Goal: Check status: Check status

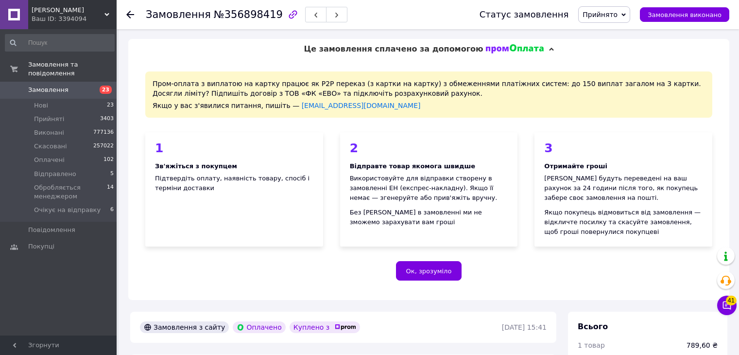
scroll to position [597, 0]
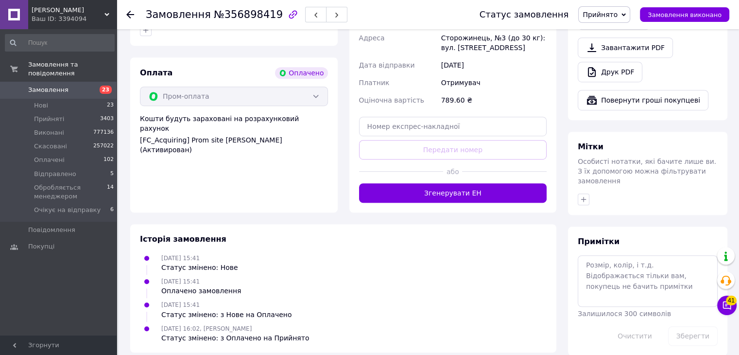
click at [98, 16] on div "Ваш ID: 3394094" at bounding box center [74, 19] width 85 height 9
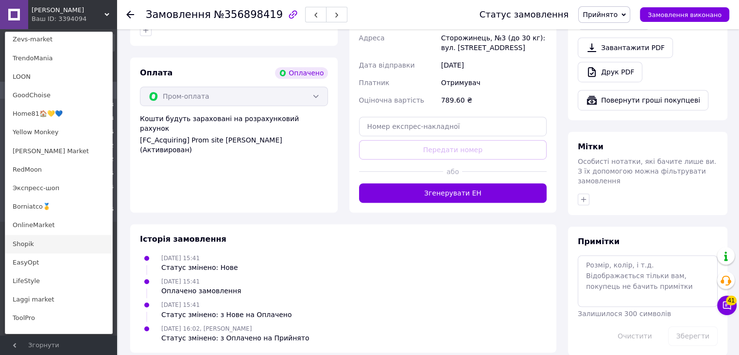
scroll to position [534, 0]
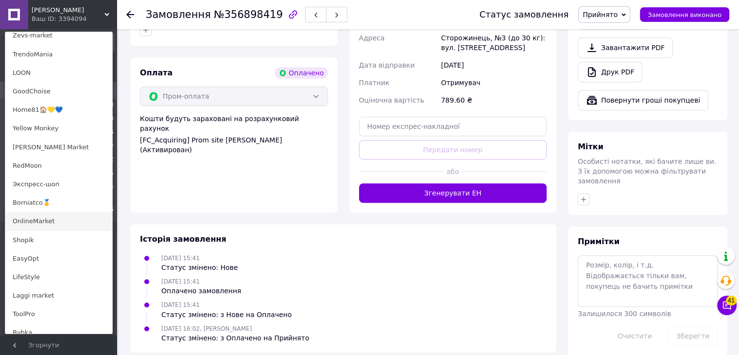
click at [62, 224] on link "OnlineMarket" at bounding box center [58, 221] width 107 height 18
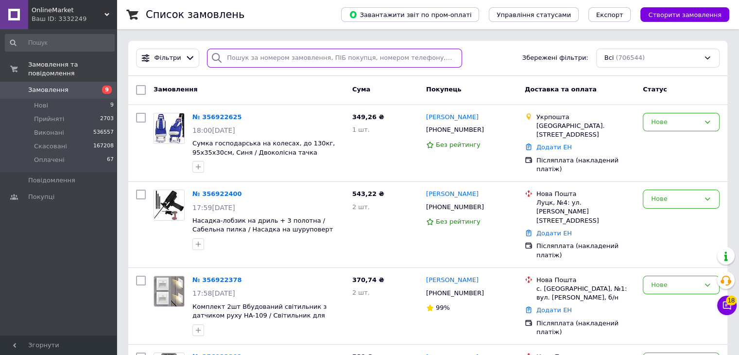
paste input "356295889"
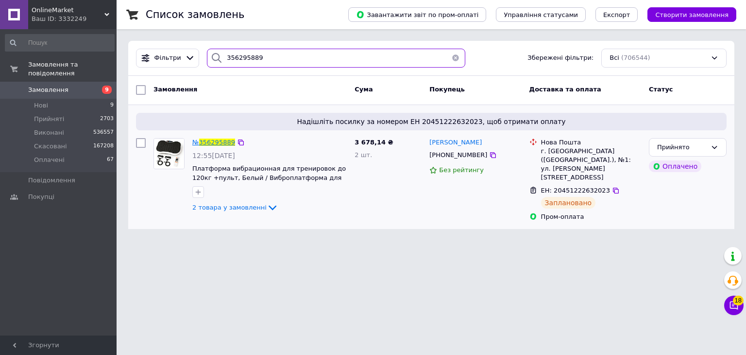
type input "356295889"
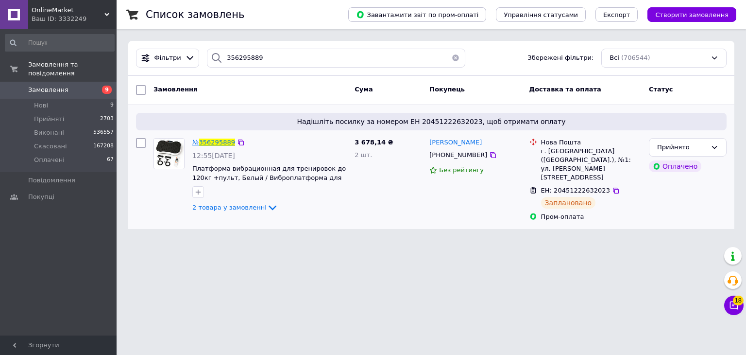
click at [214, 143] on span "356295889" at bounding box center [217, 141] width 36 height 7
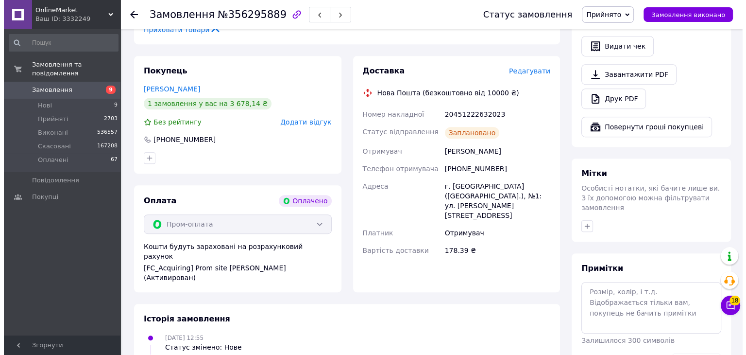
scroll to position [575, 0]
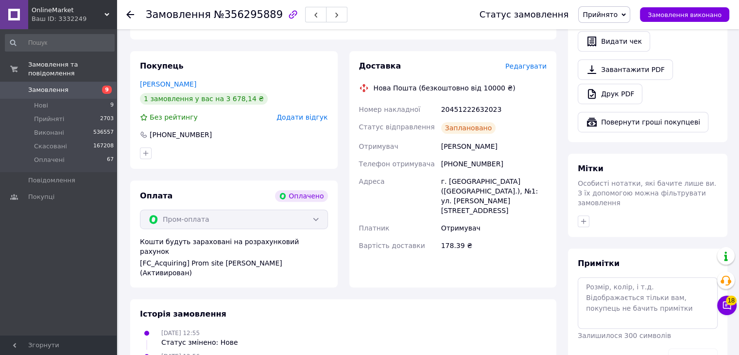
click at [523, 68] on span "Редагувати" at bounding box center [525, 66] width 41 height 8
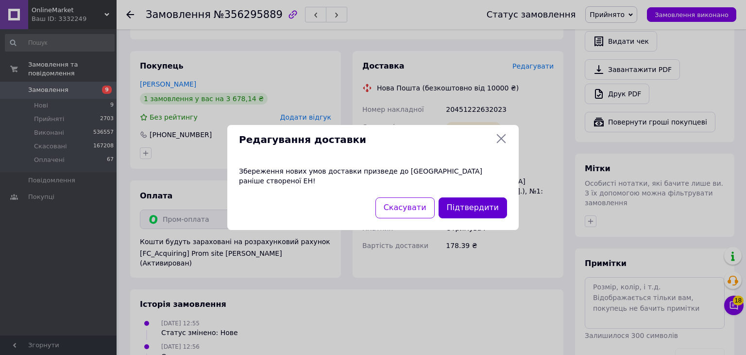
click at [466, 200] on button "Підтвердити" at bounding box center [473, 207] width 68 height 21
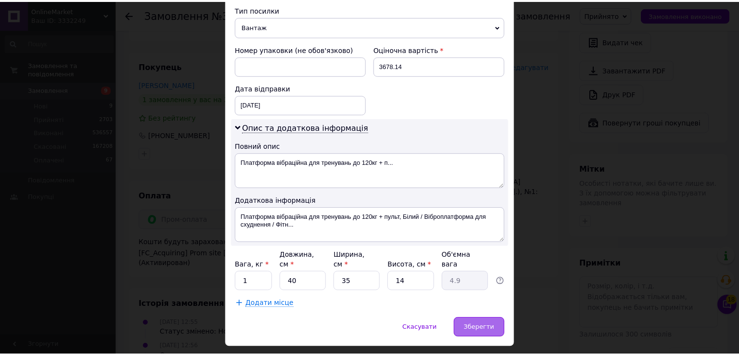
scroll to position [396, 0]
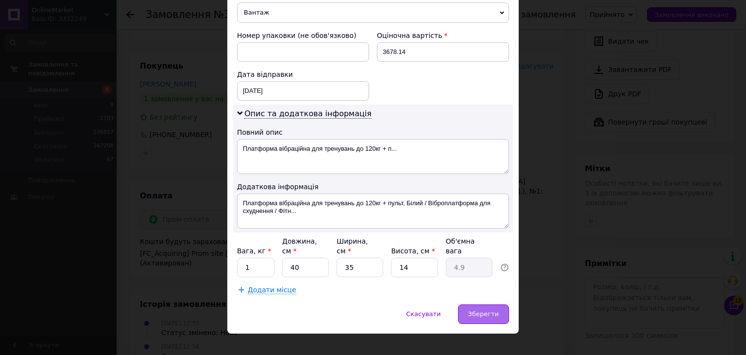
click at [473, 310] on span "Зберегти" at bounding box center [483, 313] width 31 height 7
